Goal: Task Accomplishment & Management: Complete application form

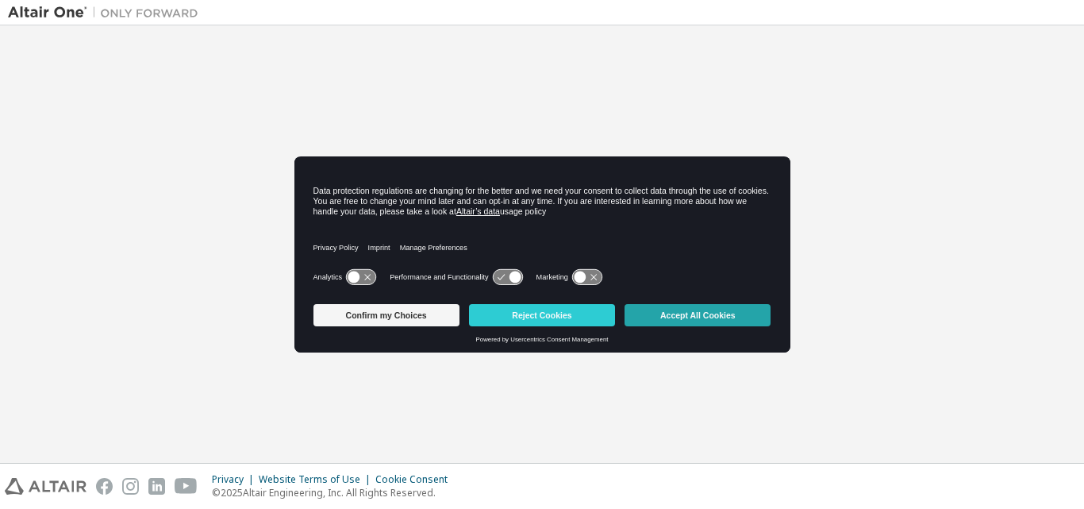
click at [679, 312] on button "Accept All Cookies" at bounding box center [697, 315] width 146 height 22
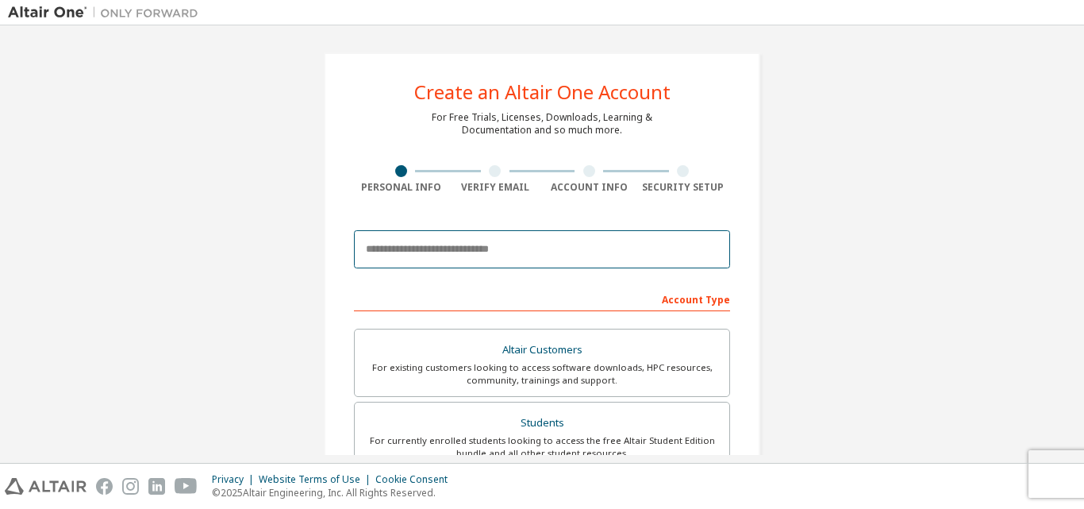
click at [492, 246] on input "email" at bounding box center [542, 249] width 376 height 38
type input "**********"
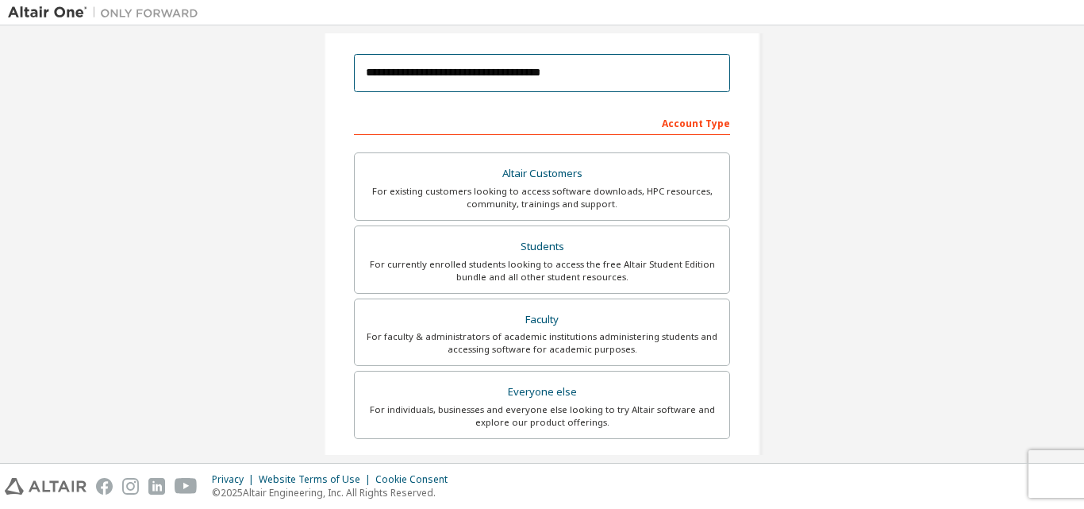
scroll to position [177, 0]
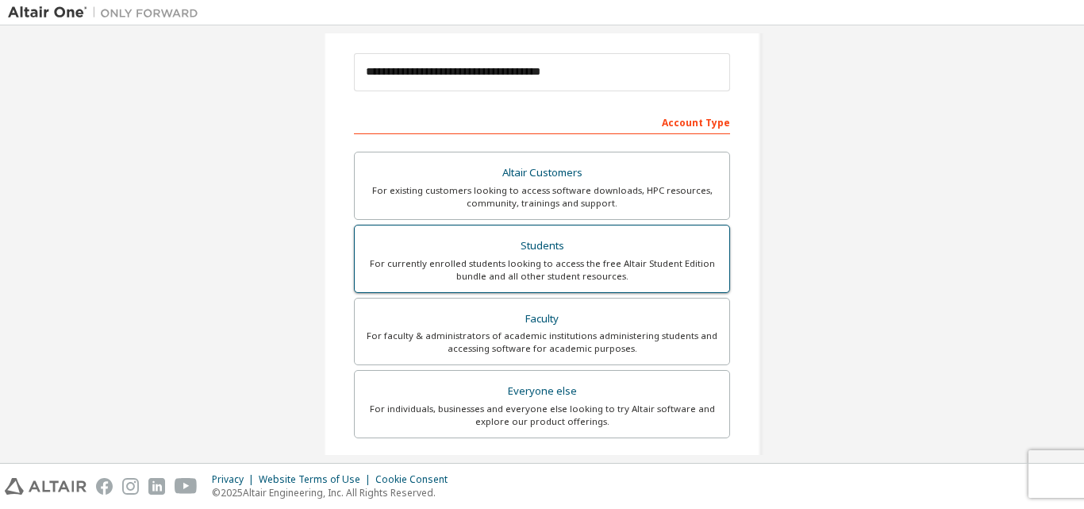
click at [602, 267] on div "For currently enrolled students looking to access the free Altair Student Editi…" at bounding box center [541, 269] width 355 height 25
drag, startPoint x: 1078, startPoint y: 211, endPoint x: 1074, endPoint y: 229, distance: 17.9
click at [1074, 229] on div "**********" at bounding box center [542, 243] width 1084 height 437
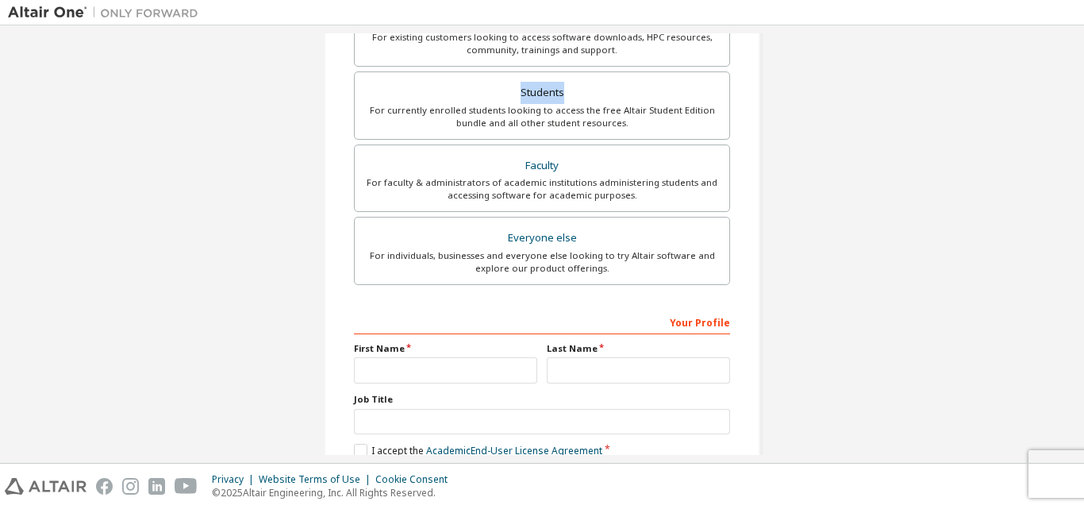
scroll to position [419, 0]
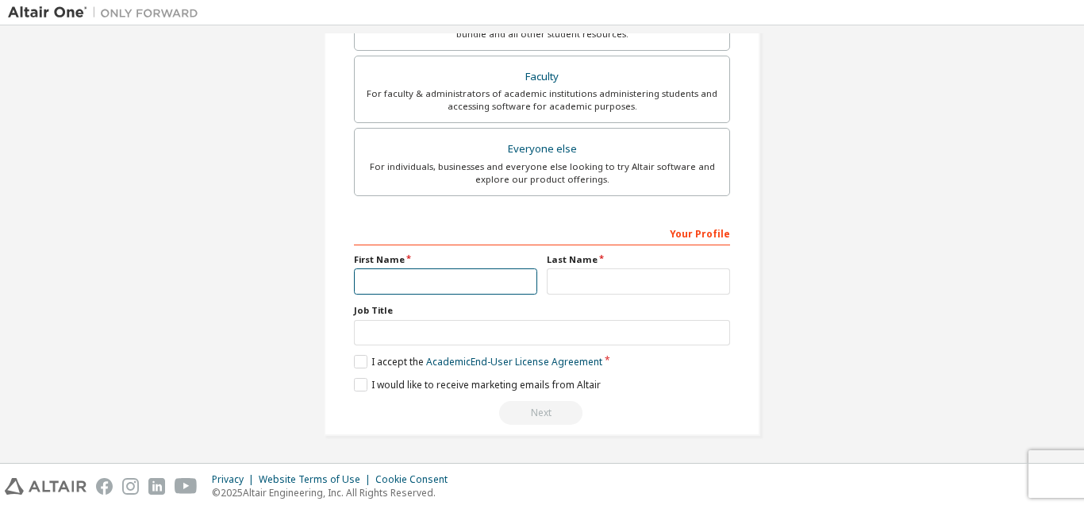
click at [421, 279] on input "text" at bounding box center [445, 281] width 183 height 26
type input "*"
type input "*******"
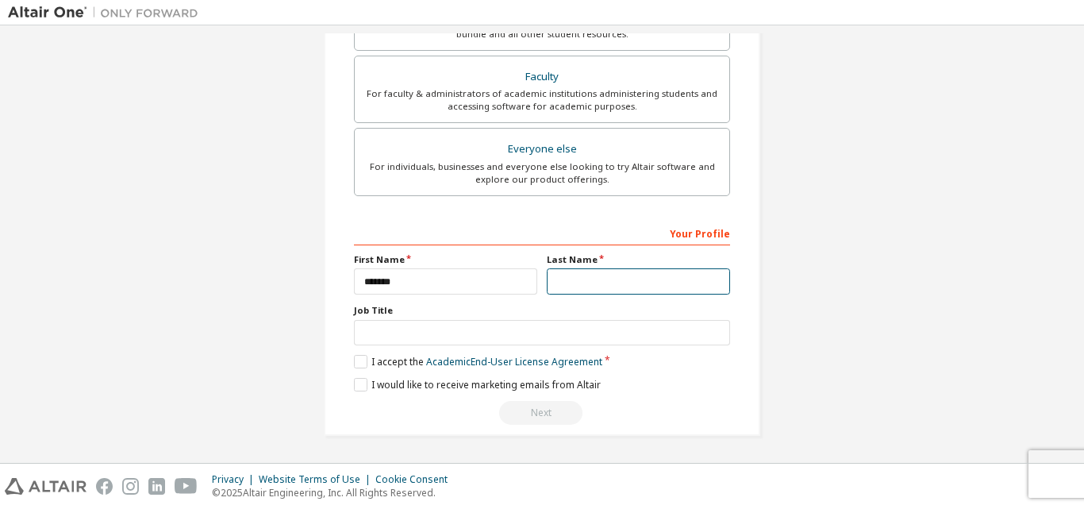
click at [550, 281] on input "text" at bounding box center [638, 281] width 183 height 26
type input "********"
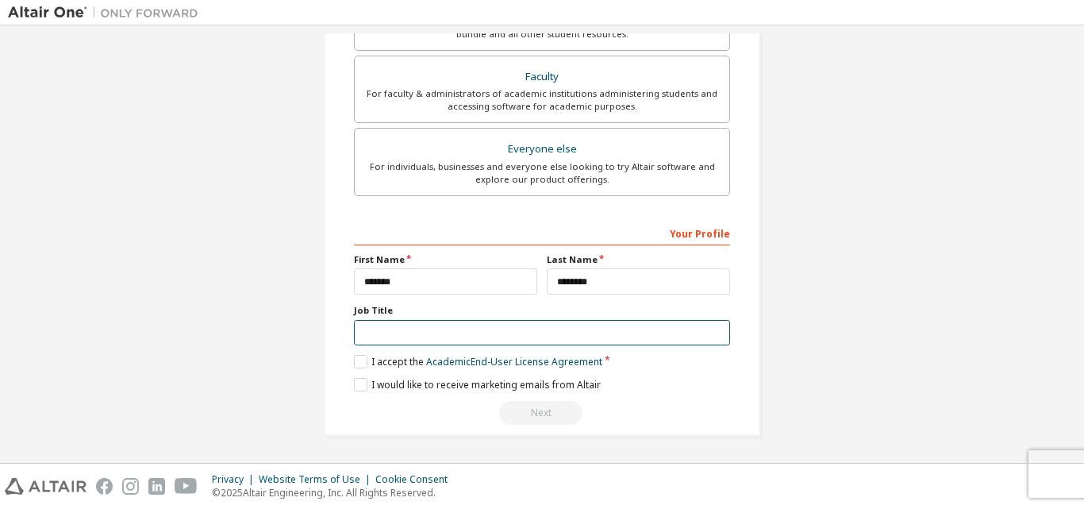
click at [417, 336] on input "text" at bounding box center [542, 333] width 376 height 26
type input "*"
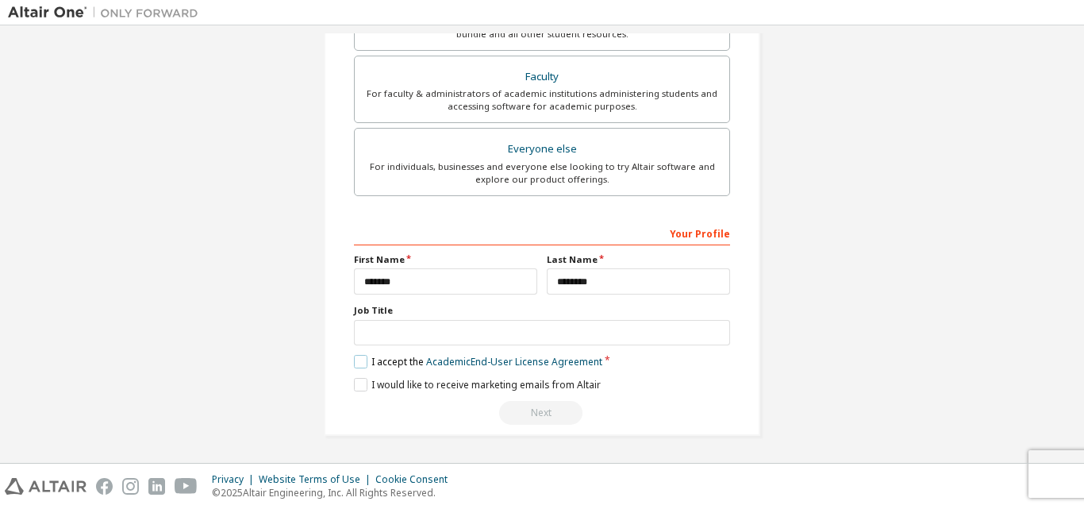
click at [359, 361] on label "I accept the Academic End-User License Agreement" at bounding box center [478, 361] width 248 height 13
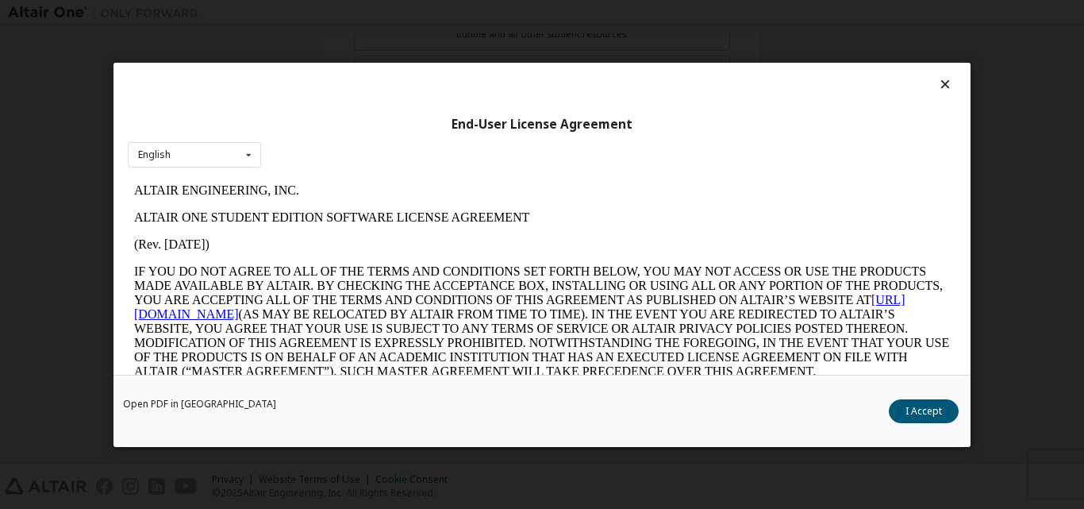
scroll to position [0, 0]
click at [906, 411] on button "I Accept" at bounding box center [924, 410] width 70 height 24
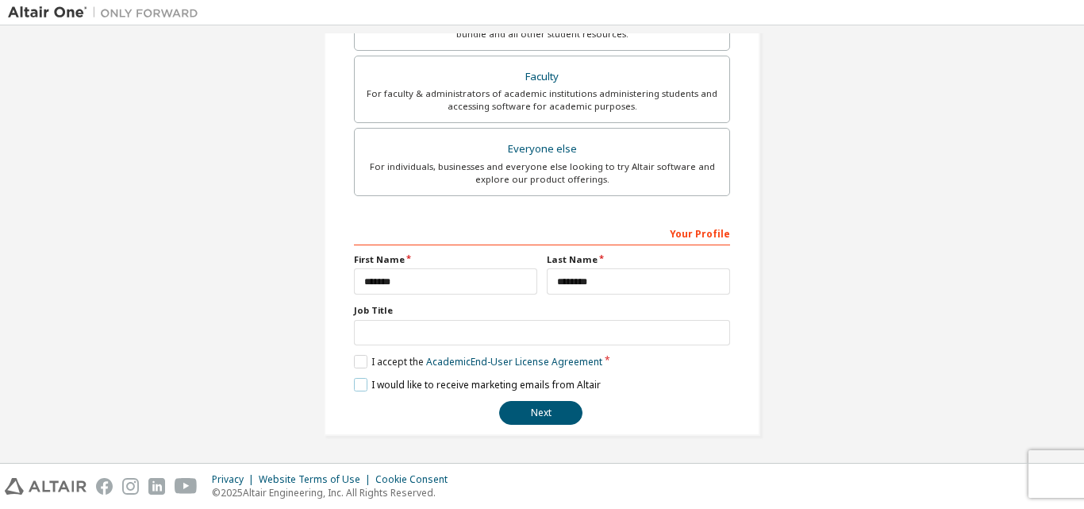
click at [359, 386] on label "I would like to receive marketing emails from Altair" at bounding box center [477, 384] width 247 height 13
click at [544, 409] on button "Next" at bounding box center [540, 413] width 83 height 24
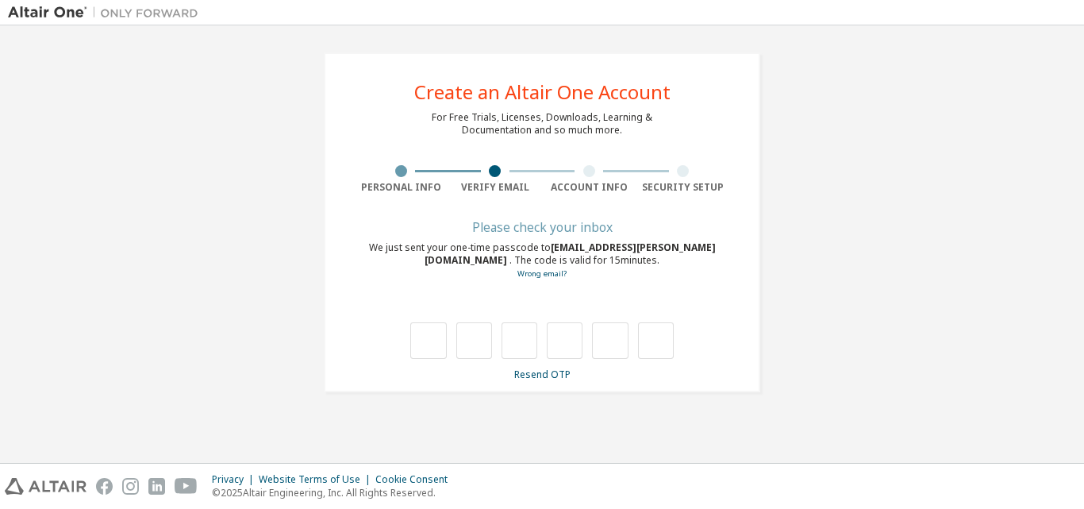
type input "*"
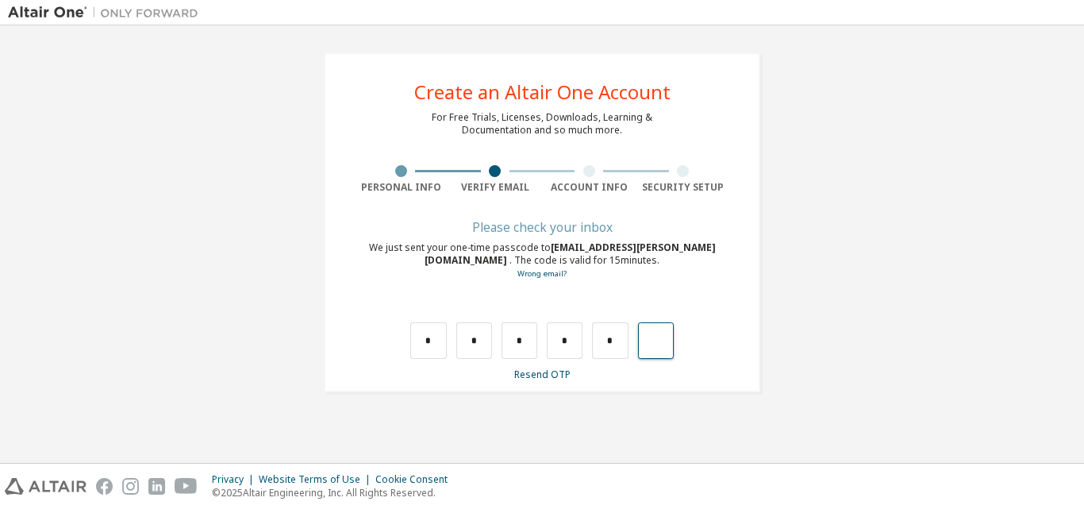
type input "*"
